Goal: Task Accomplishment & Management: Complete application form

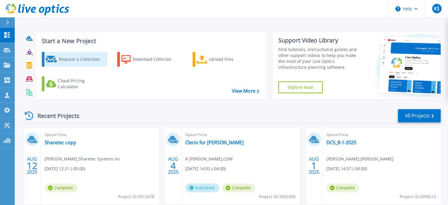
click at [72, 57] on div "Request a Collection" at bounding box center [82, 59] width 47 height 12
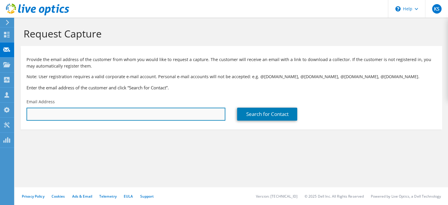
click at [42, 113] on input "text" at bounding box center [126, 113] width 199 height 13
paste input "mmartin@am-truetzschler.com"
type input "mmartin@am-truetzschler.com"
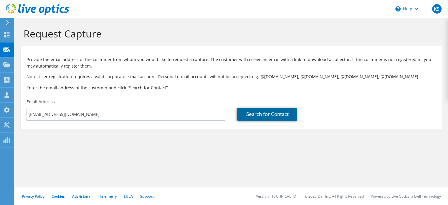
click at [252, 112] on link "Search for Contact" at bounding box center [267, 113] width 60 height 13
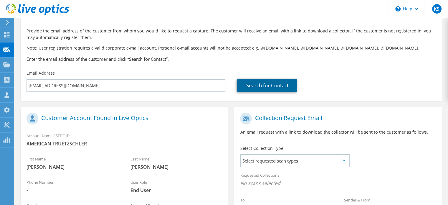
scroll to position [29, 0]
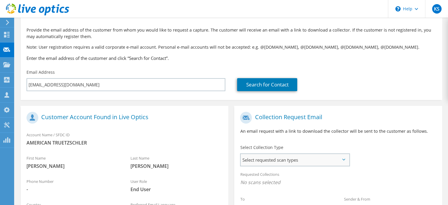
click at [343, 158] on span "Select requested scan types" at bounding box center [295, 160] width 108 height 12
click at [255, 176] on label "Optical Prime" at bounding box center [270, 177] width 35 height 7
click at [0, 0] on input "Optical Prime" at bounding box center [0, 0] width 0 height 0
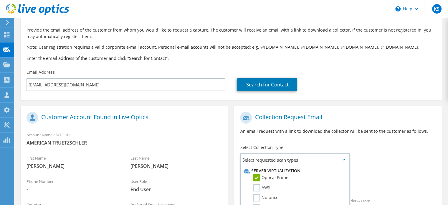
click at [369, 169] on div "Requested Collections No scans selected Optical Prime" at bounding box center [338, 180] width 208 height 24
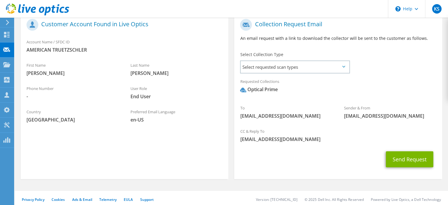
scroll to position [126, 0]
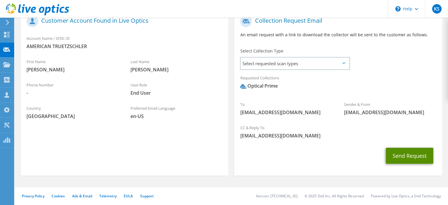
click at [410, 157] on button "Send Request" at bounding box center [409, 156] width 47 height 16
